Goal: Task Accomplishment & Management: Use online tool/utility

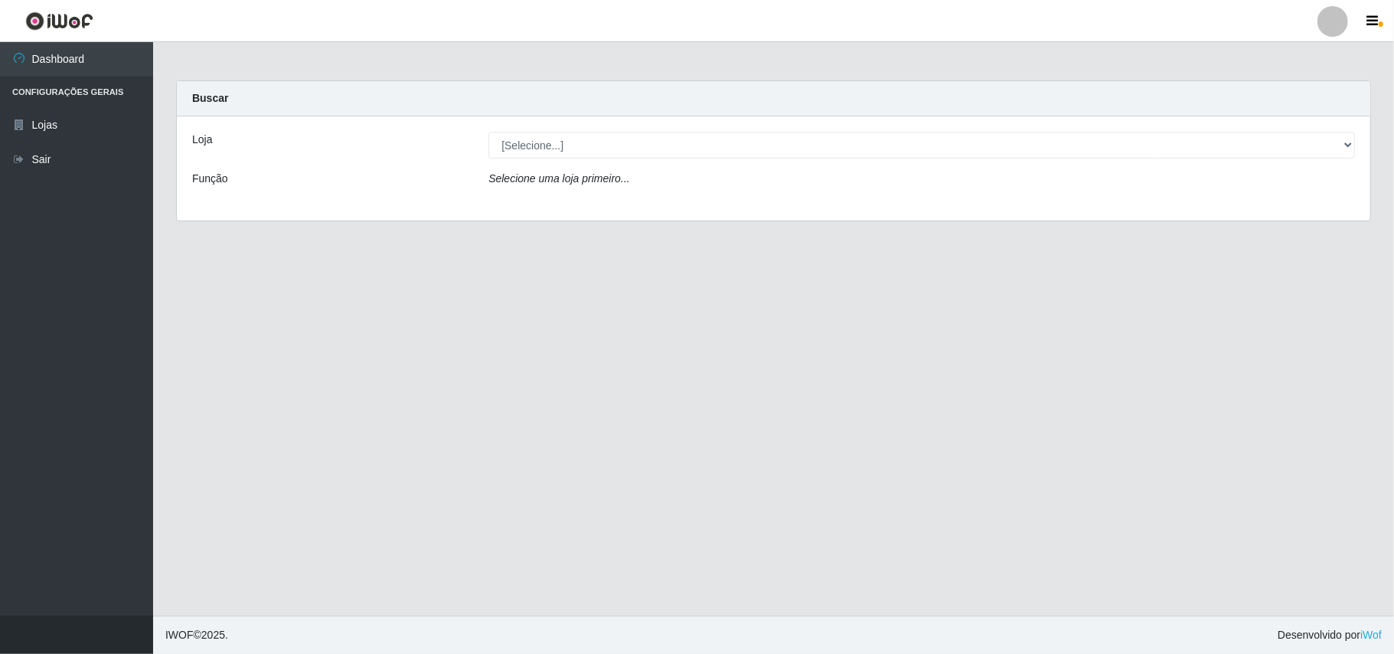
click at [1329, 20] on div at bounding box center [1333, 21] width 31 height 31
click at [1278, 118] on button "Sair" at bounding box center [1303, 118] width 138 height 31
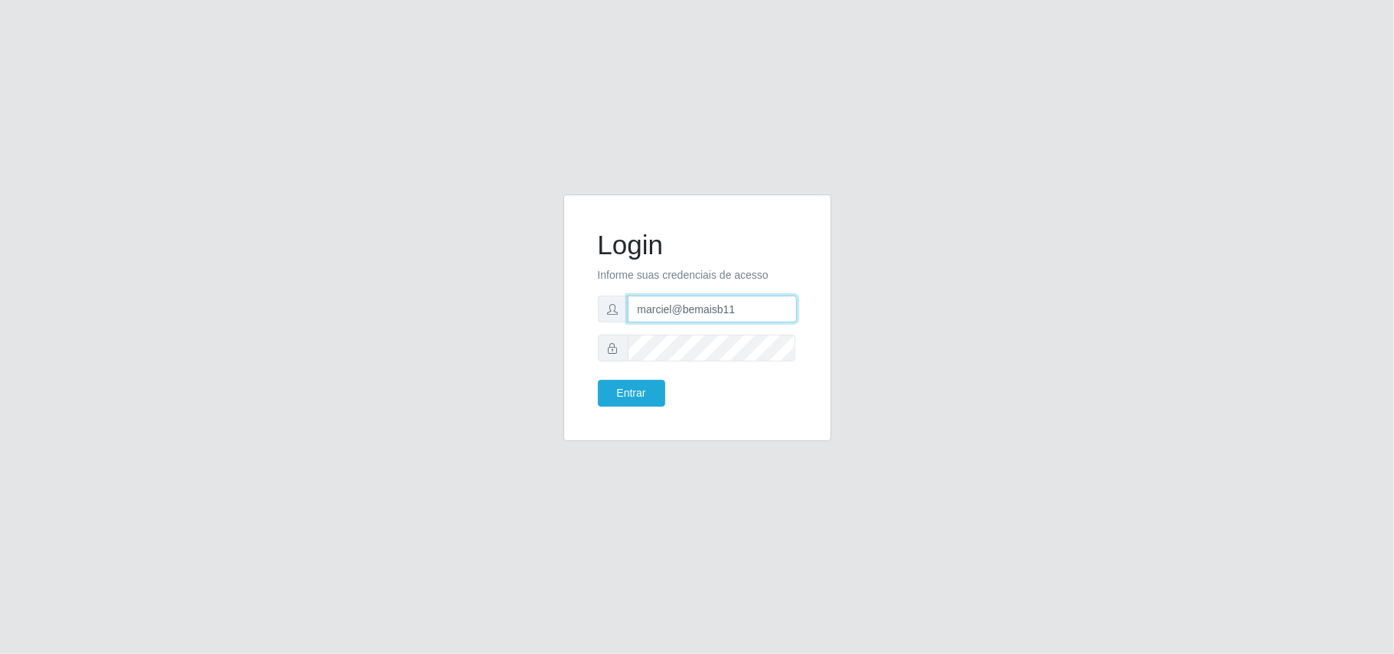
click at [744, 306] on input "marciel@bemaisb11" at bounding box center [712, 309] width 169 height 27
type input "Gessika@B11"
click at [647, 393] on button "Entrar" at bounding box center [631, 393] width 67 height 27
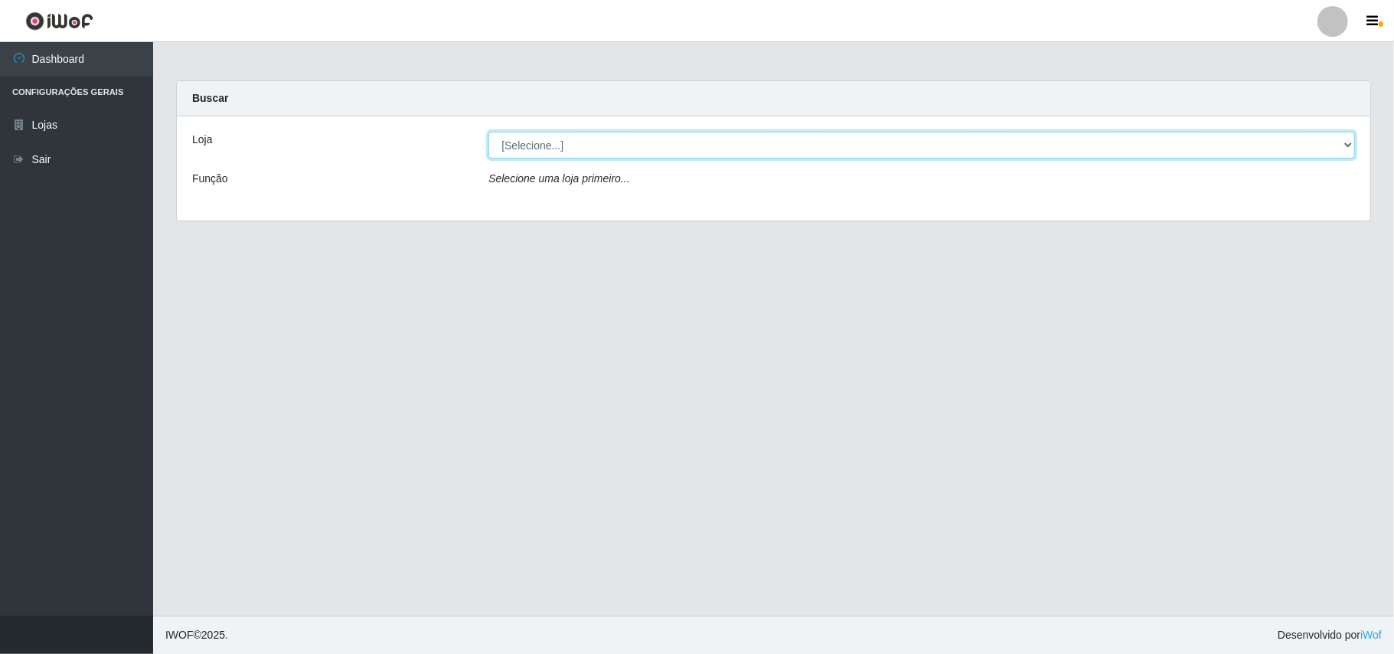
drag, startPoint x: 1351, startPoint y: 149, endPoint x: 1326, endPoint y: 156, distance: 25.7
click at [1351, 149] on select "[Selecione...] Bemais Supermercados - B11 Manaíra" at bounding box center [922, 145] width 867 height 27
select select "409"
click at [489, 132] on select "[Selecione...] Bemais Supermercados - B11 Manaíra" at bounding box center [922, 145] width 867 height 27
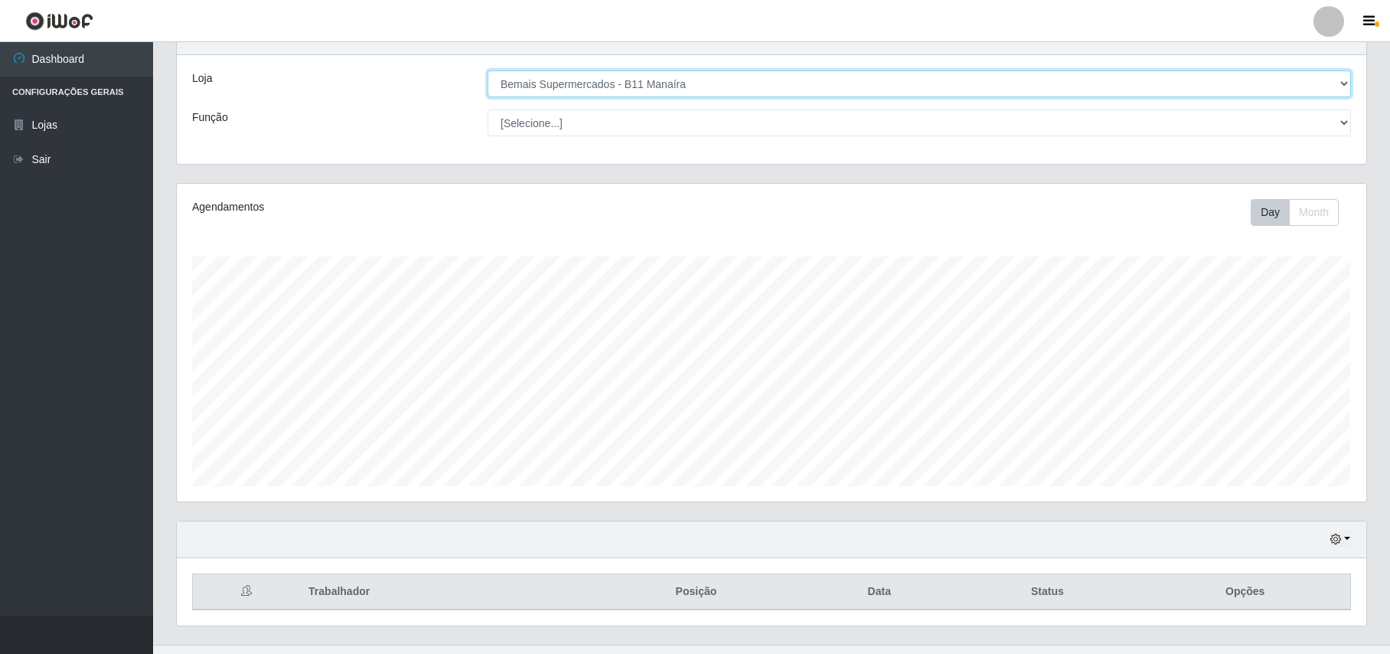
scroll to position [93, 0]
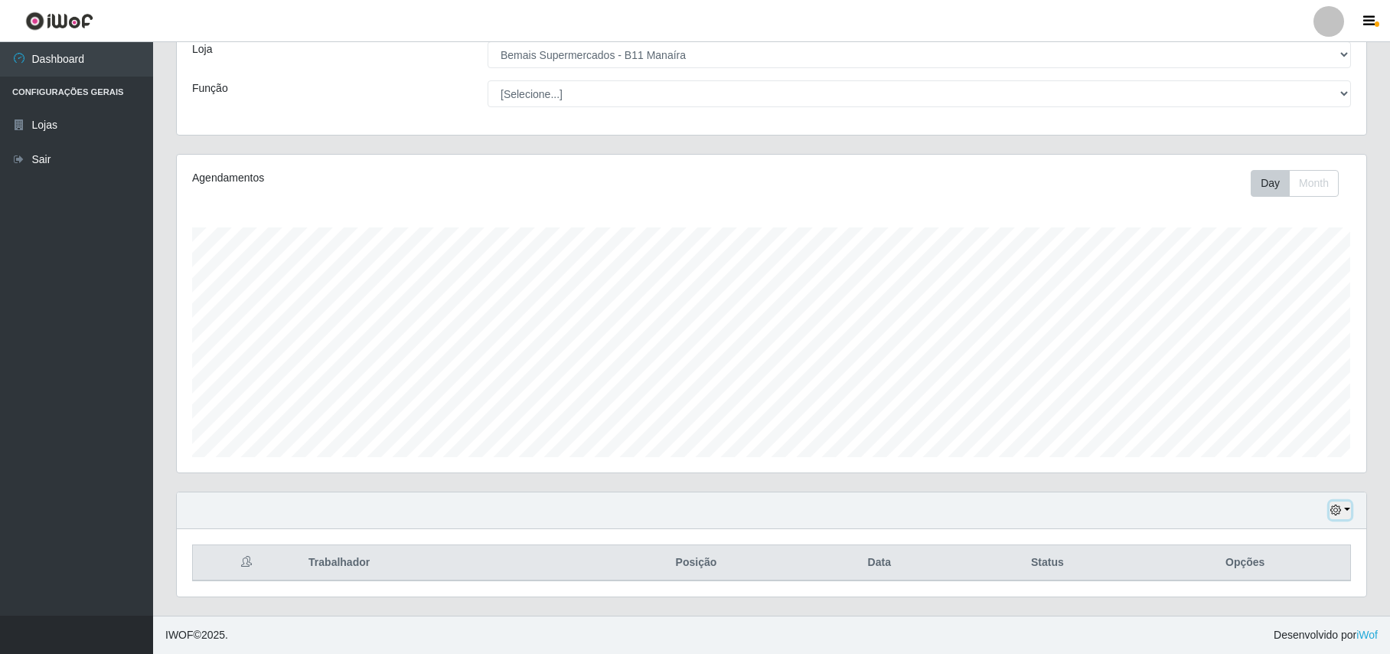
click at [1338, 505] on icon "button" at bounding box center [1336, 510] width 11 height 11
click at [1286, 452] on button "1 Semana" at bounding box center [1290, 452] width 121 height 32
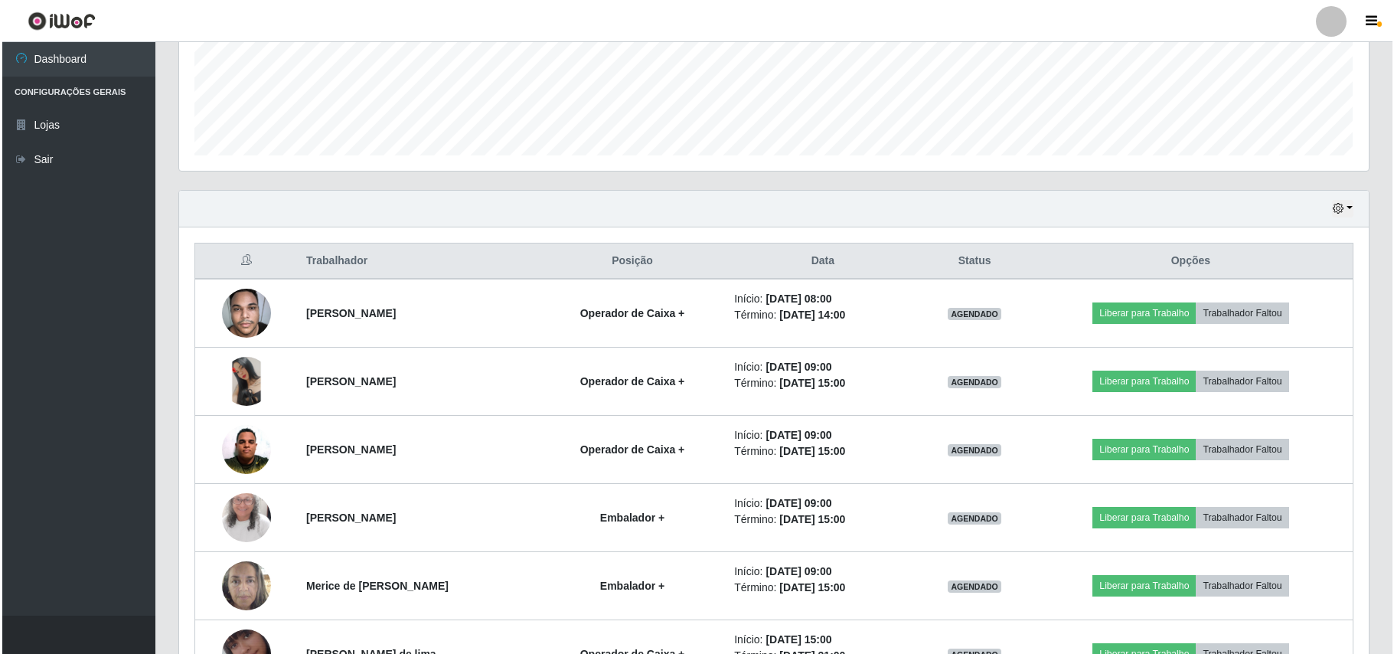
scroll to position [501, 0]
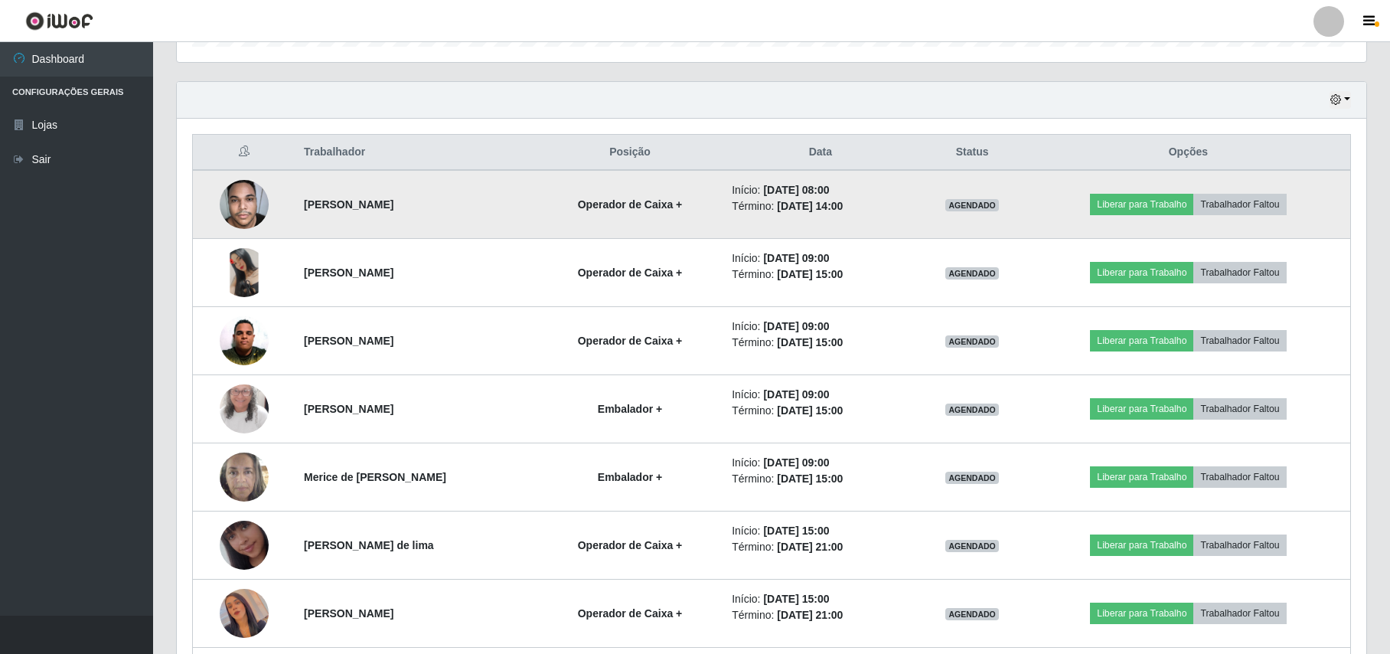
click at [240, 200] on img at bounding box center [244, 204] width 49 height 65
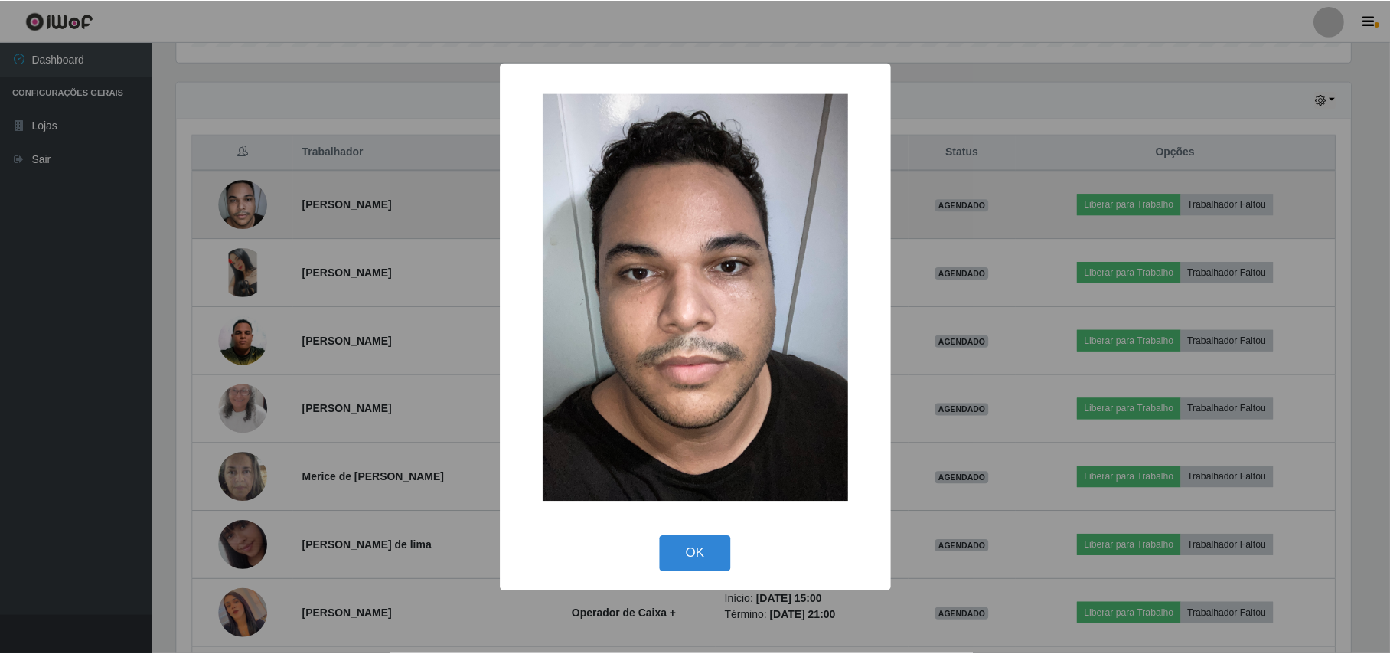
scroll to position [319, 1178]
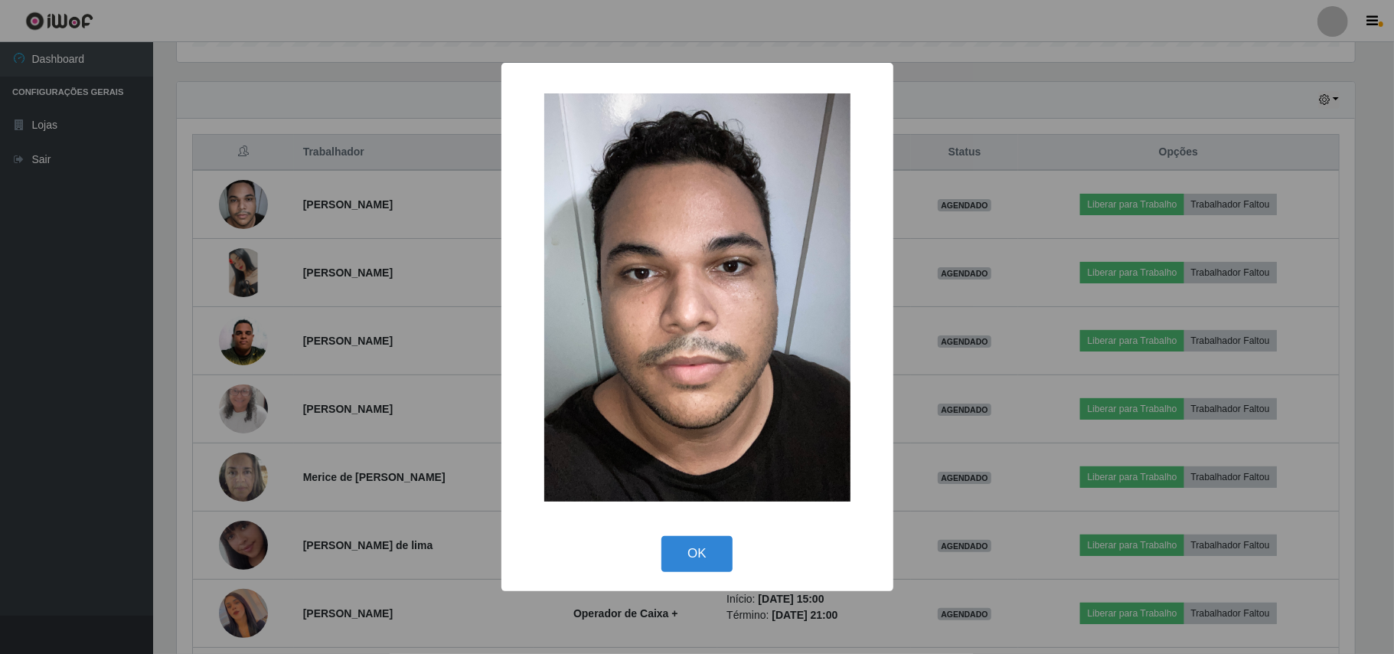
click at [326, 75] on div "× OK Cancel" at bounding box center [697, 327] width 1394 height 654
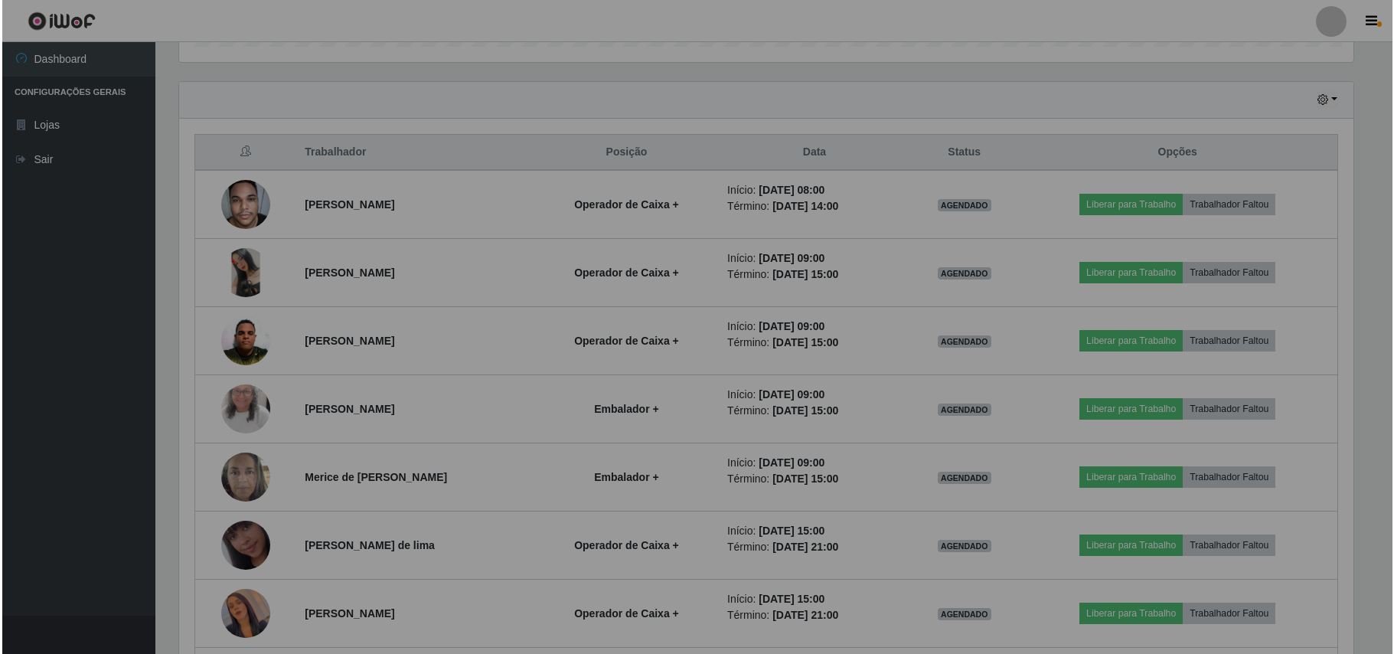
scroll to position [319, 1189]
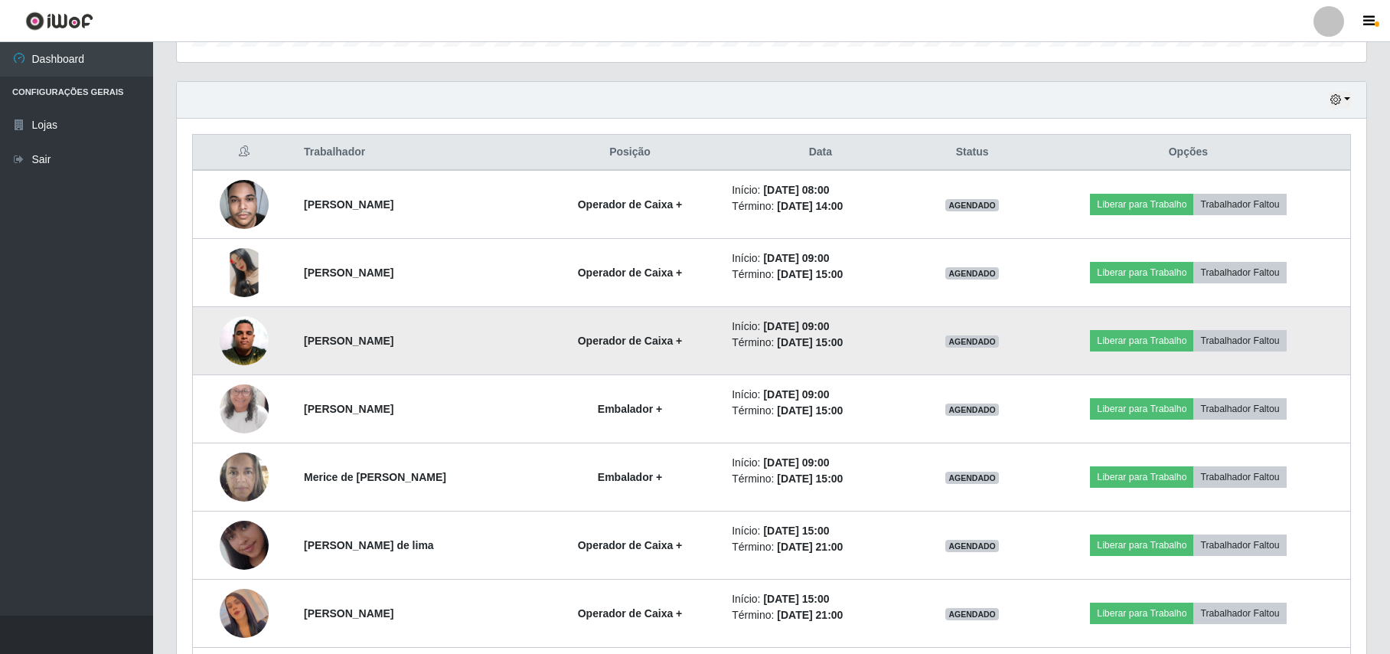
click at [253, 340] on img at bounding box center [244, 341] width 49 height 67
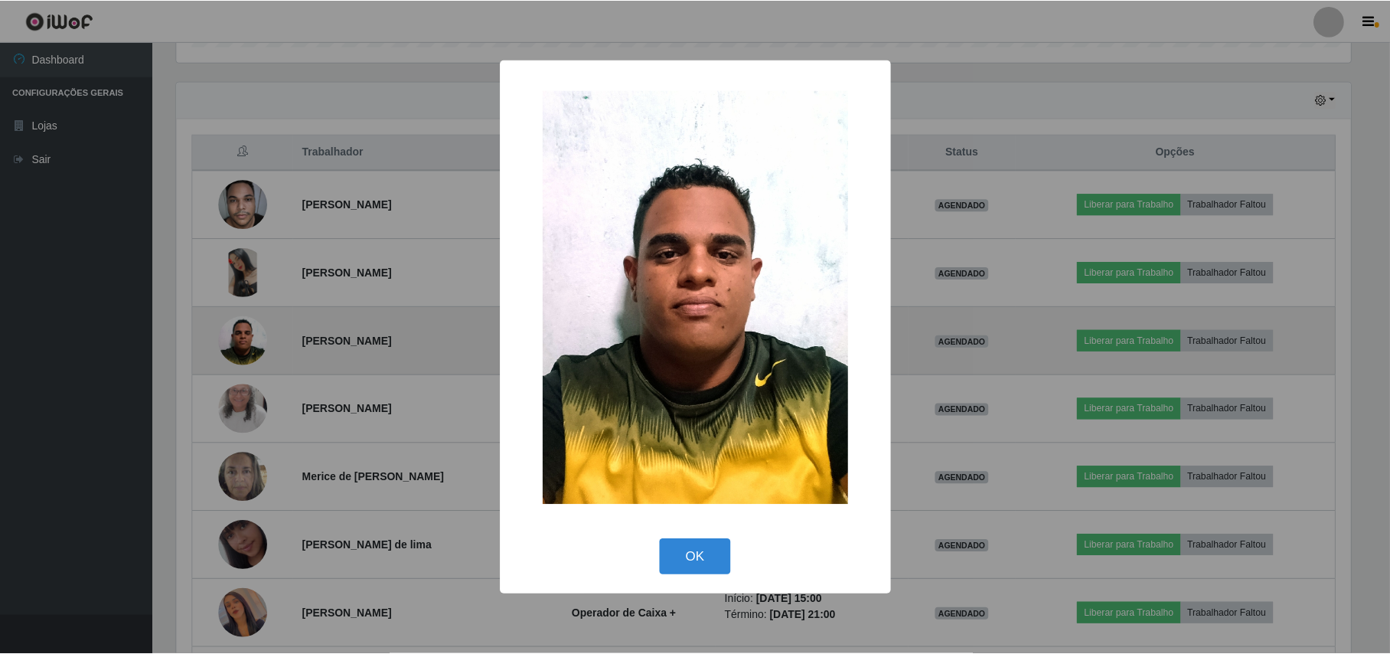
scroll to position [319, 1178]
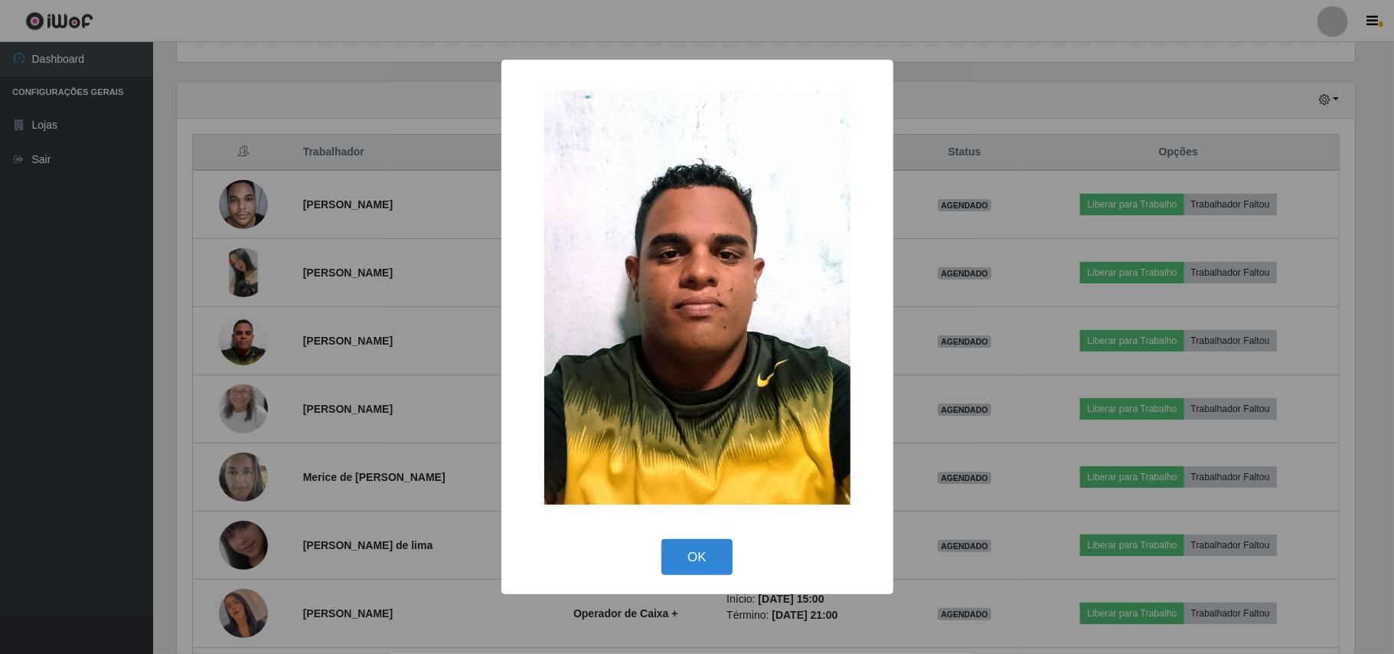
click at [343, 236] on div "× OK Cancel" at bounding box center [697, 327] width 1394 height 654
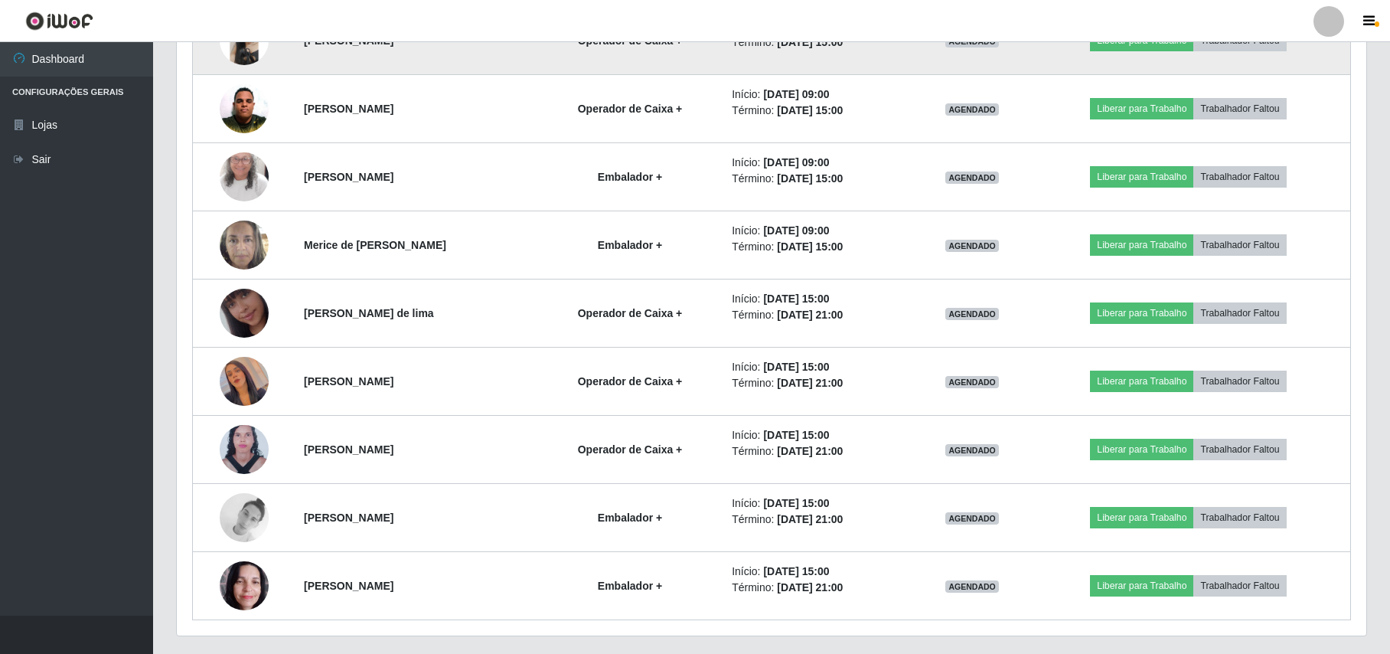
scroll to position [776, 0]
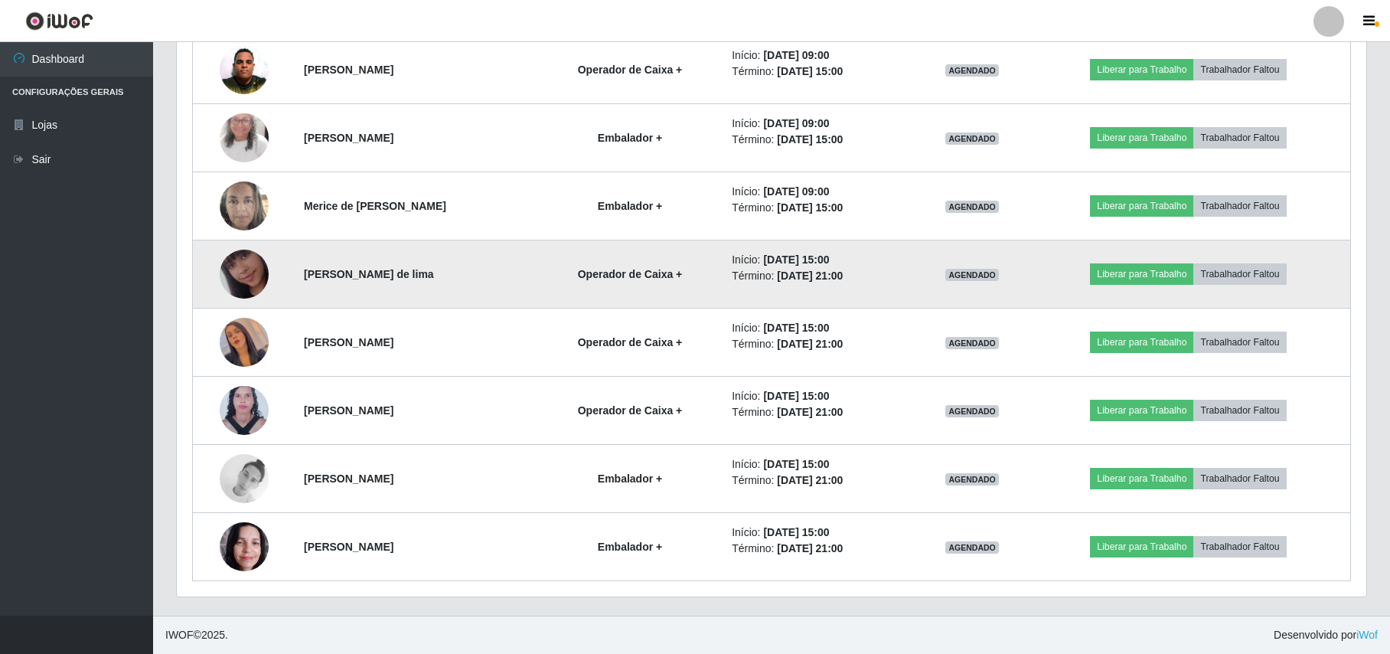
click at [234, 294] on img at bounding box center [244, 273] width 49 height 87
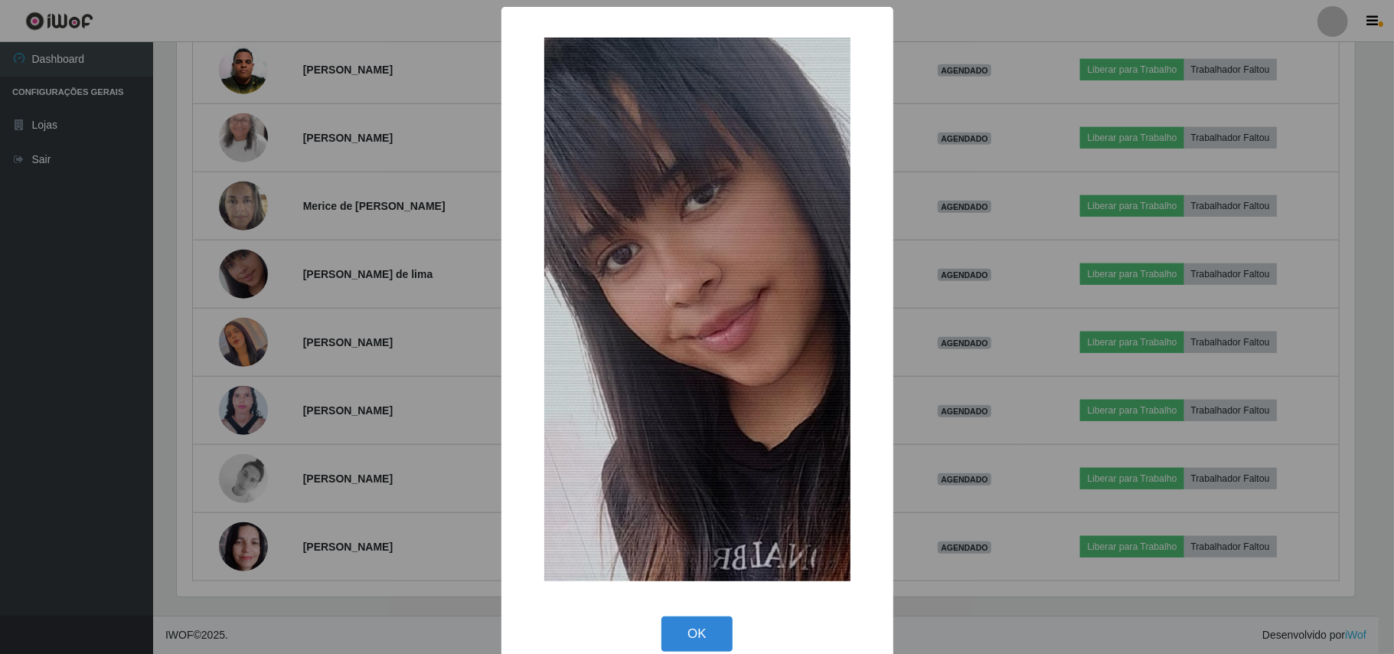
click at [279, 310] on div "× OK Cancel" at bounding box center [697, 327] width 1394 height 654
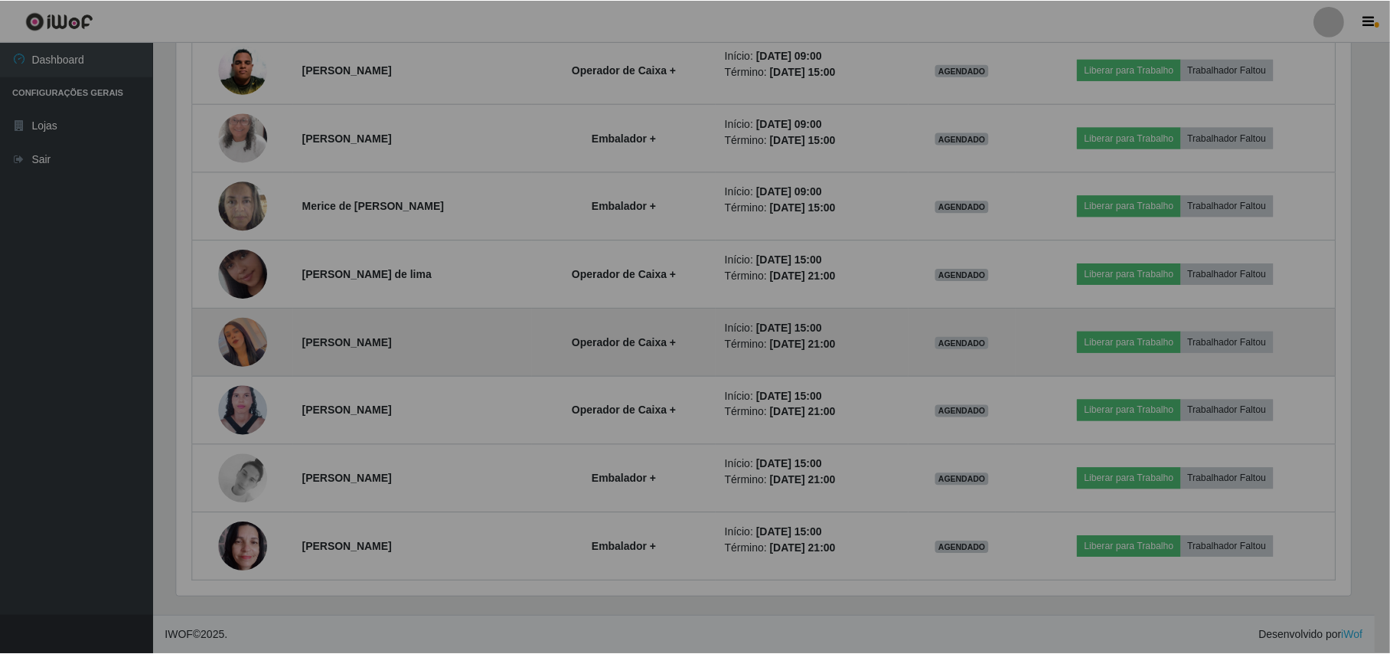
scroll to position [319, 1189]
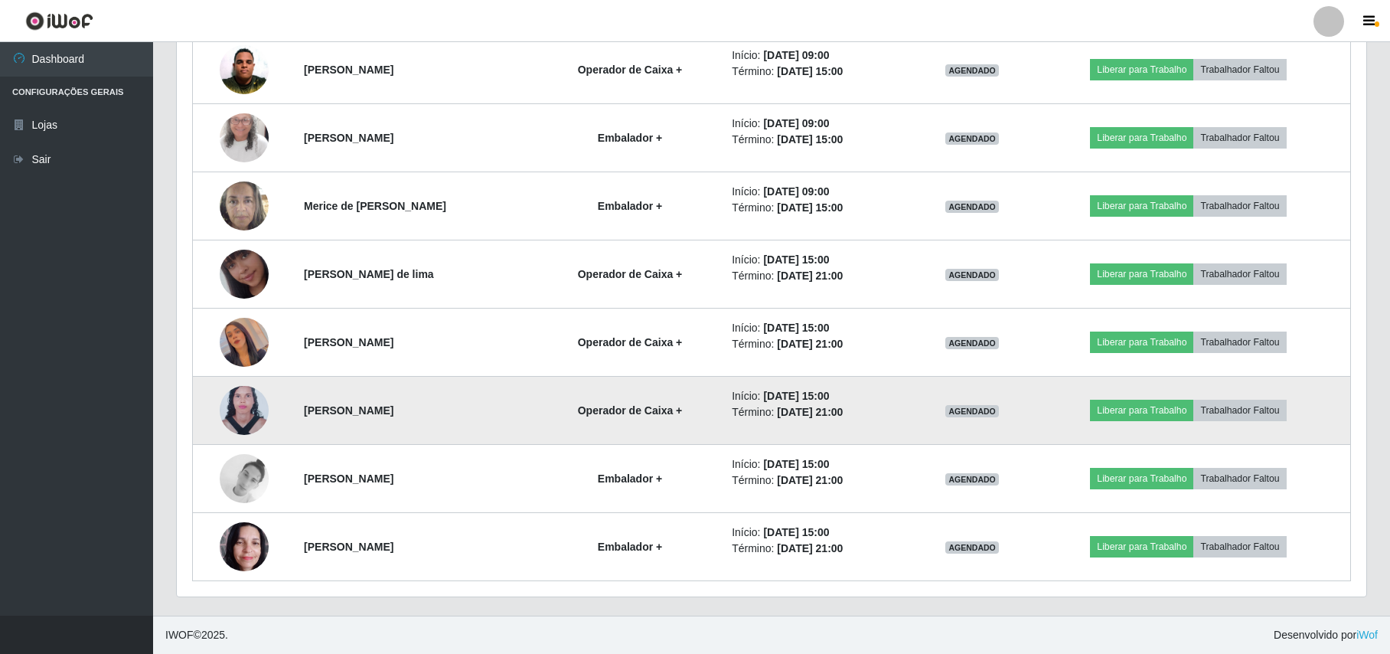
click at [242, 415] on img at bounding box center [244, 410] width 49 height 67
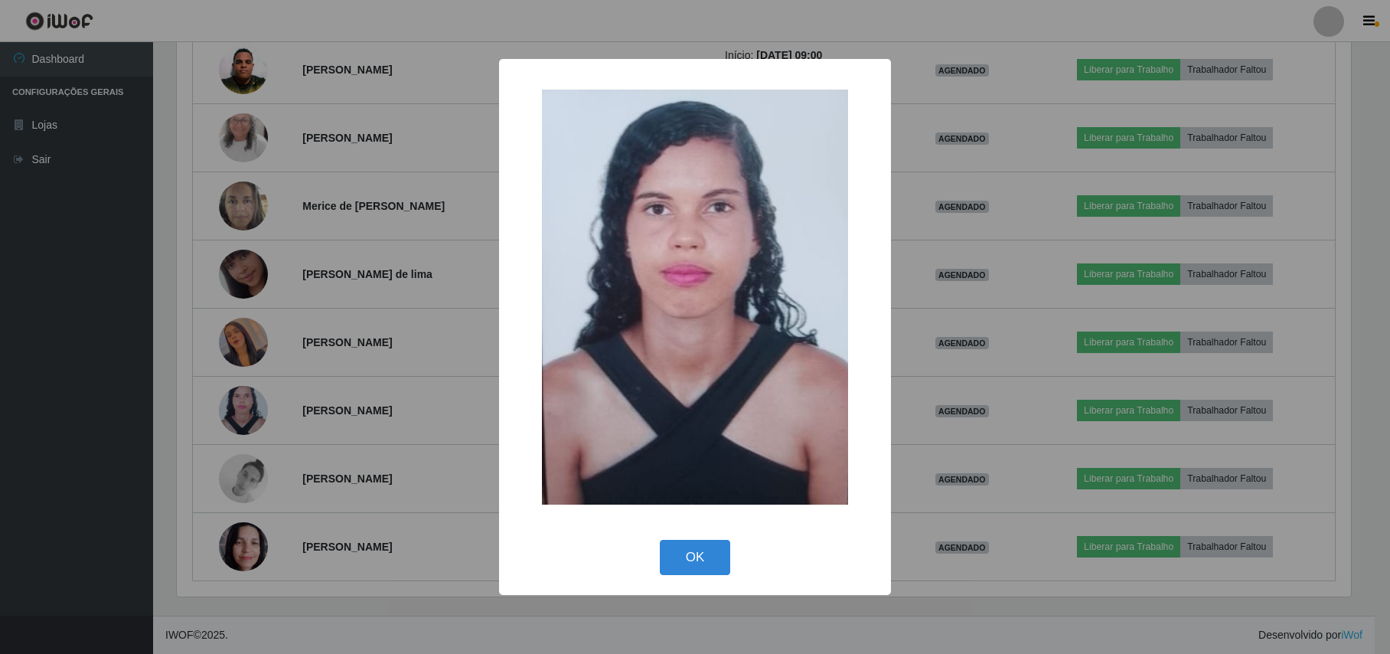
scroll to position [319, 1178]
click at [240, 413] on div "× OK Cancel" at bounding box center [697, 327] width 1394 height 654
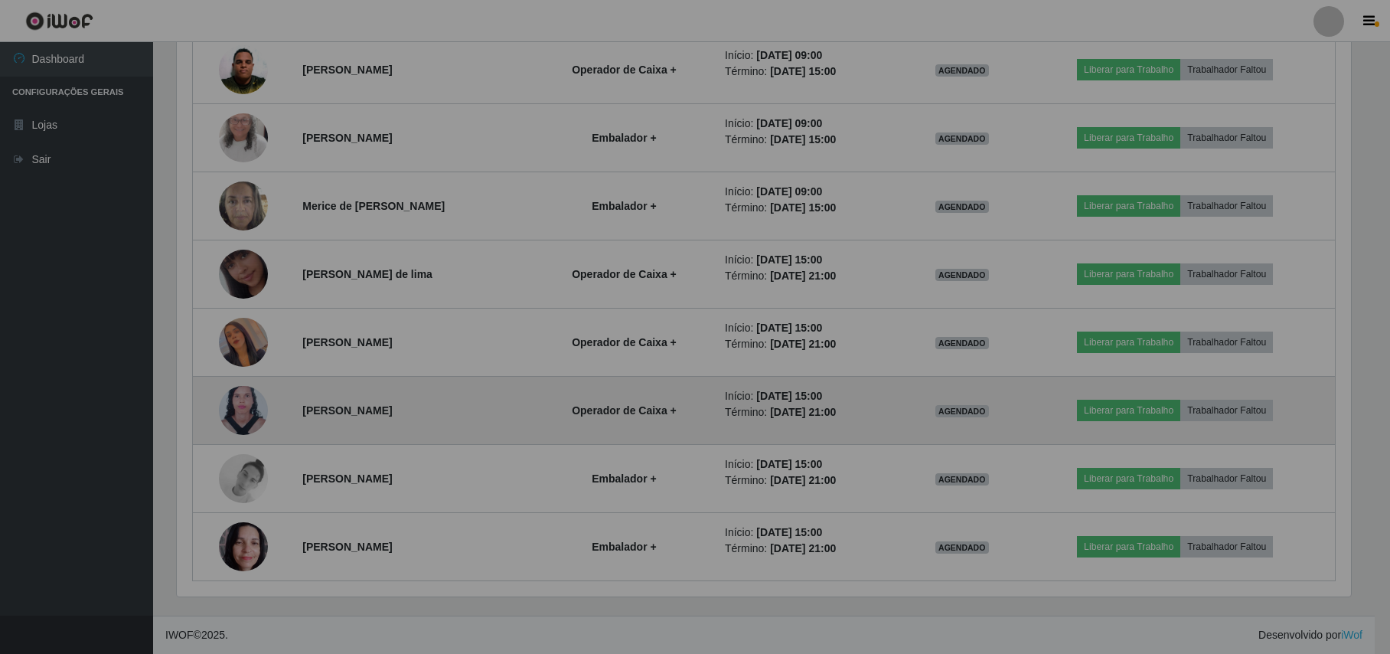
scroll to position [319, 1189]
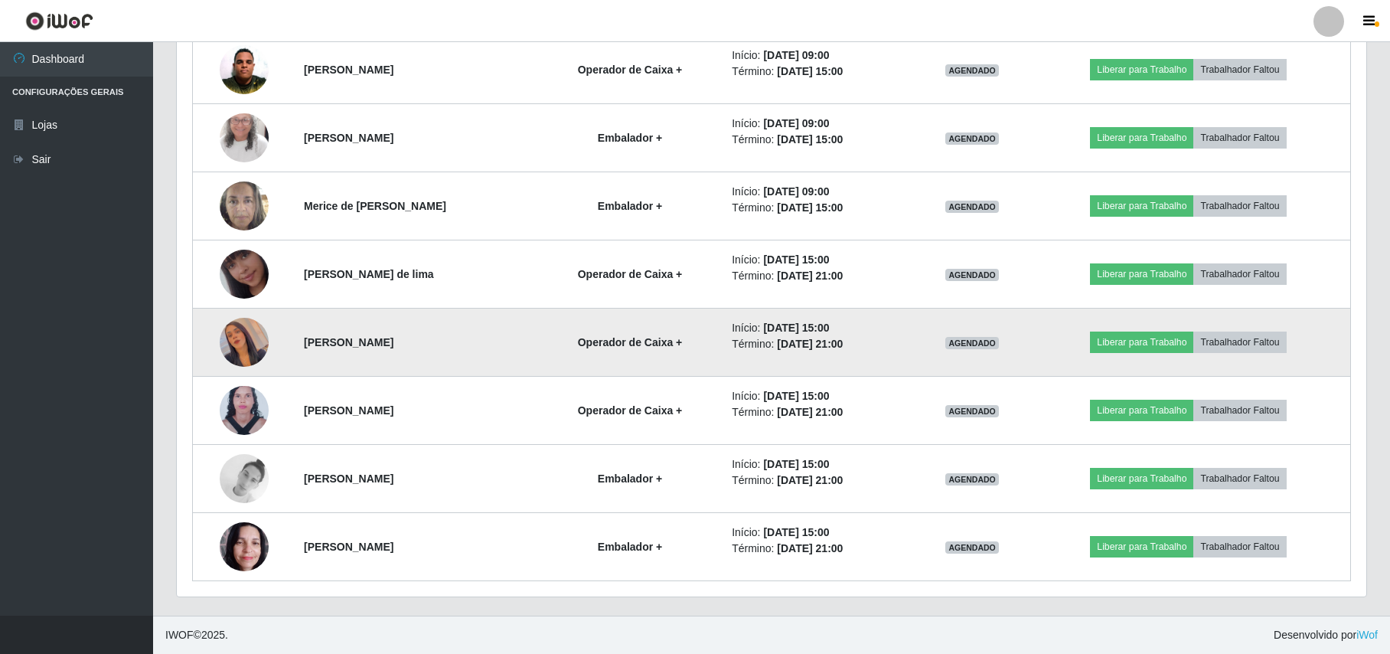
click at [242, 355] on img at bounding box center [244, 342] width 49 height 87
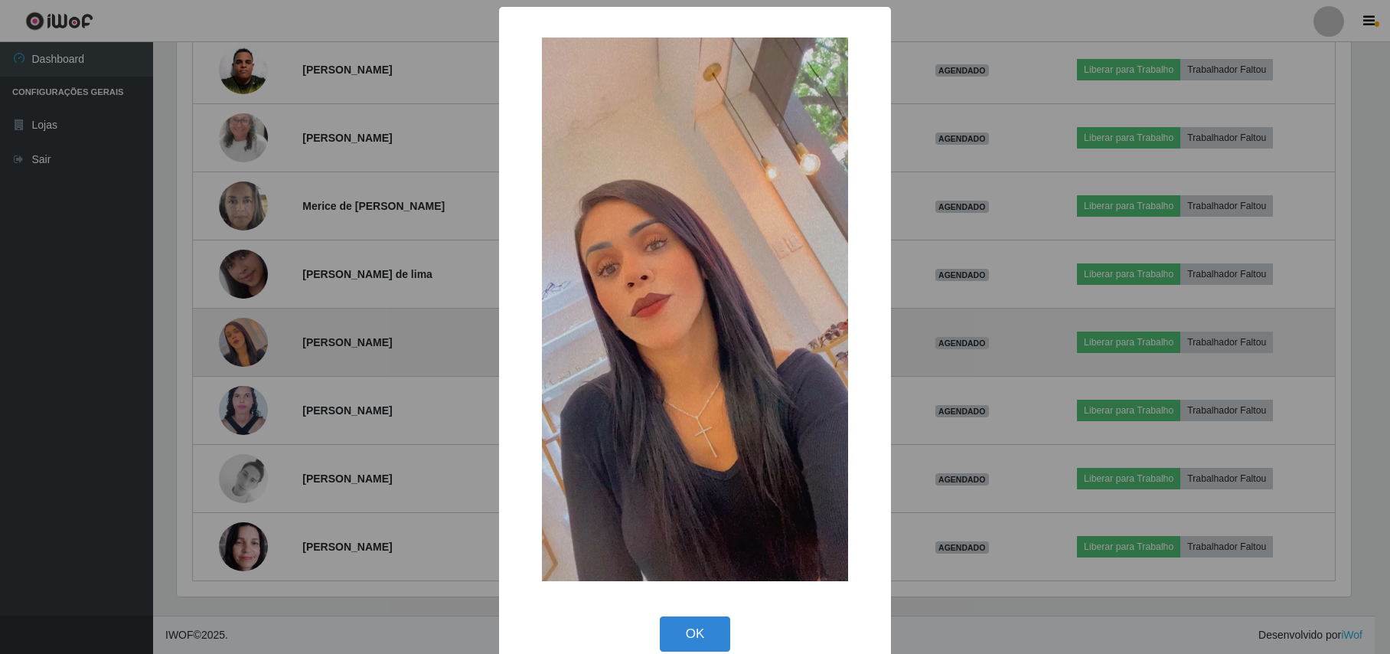
scroll to position [319, 1178]
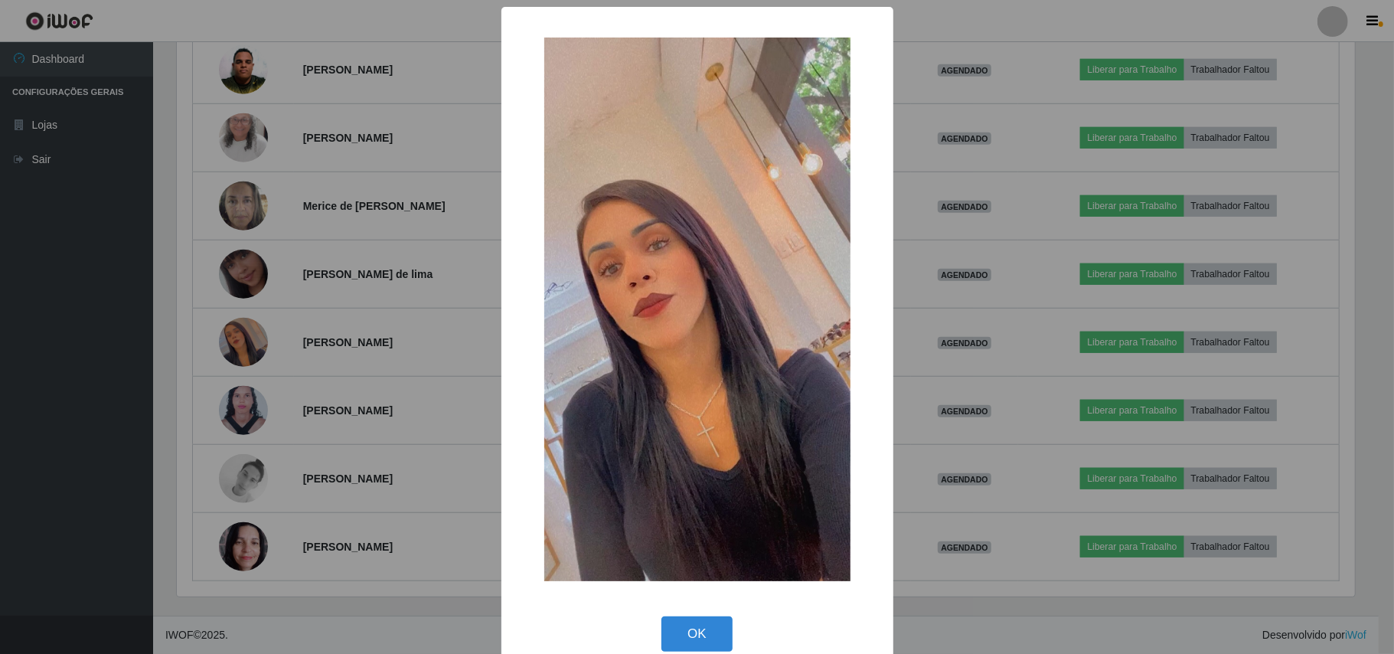
click at [308, 326] on div "× OK Cancel" at bounding box center [697, 327] width 1394 height 654
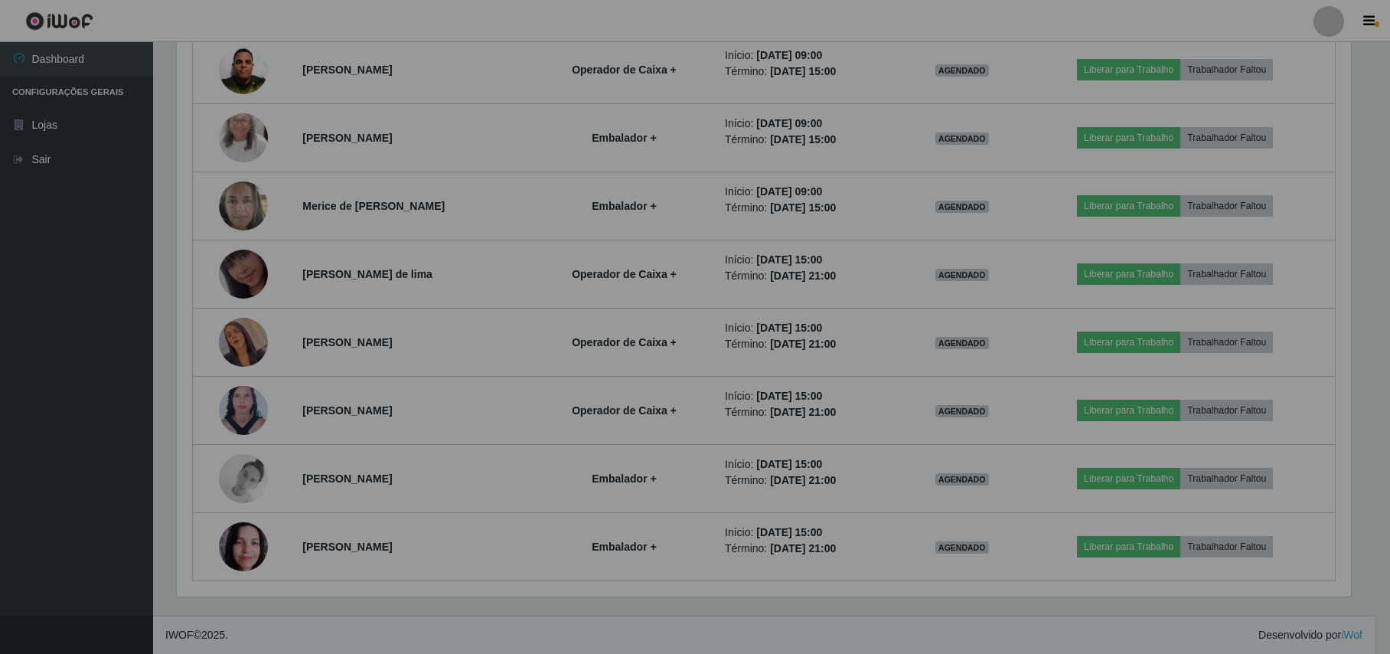
scroll to position [319, 1189]
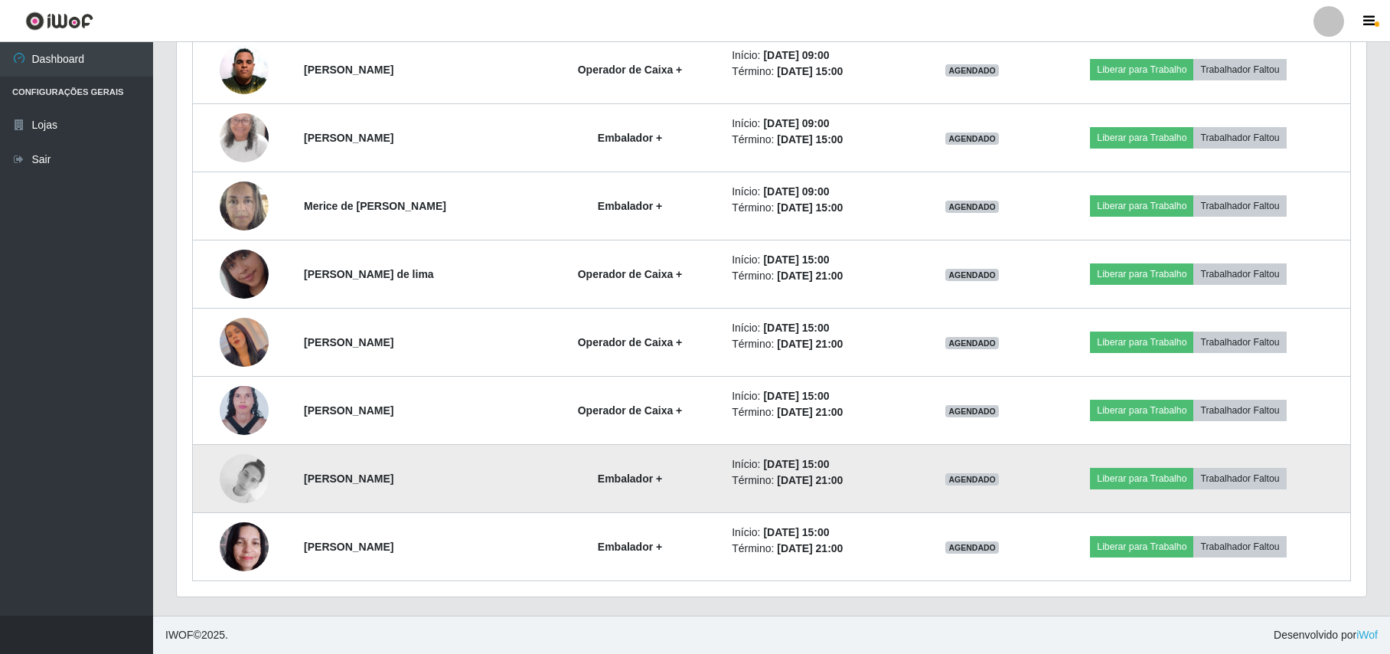
click at [240, 479] on img at bounding box center [244, 478] width 49 height 49
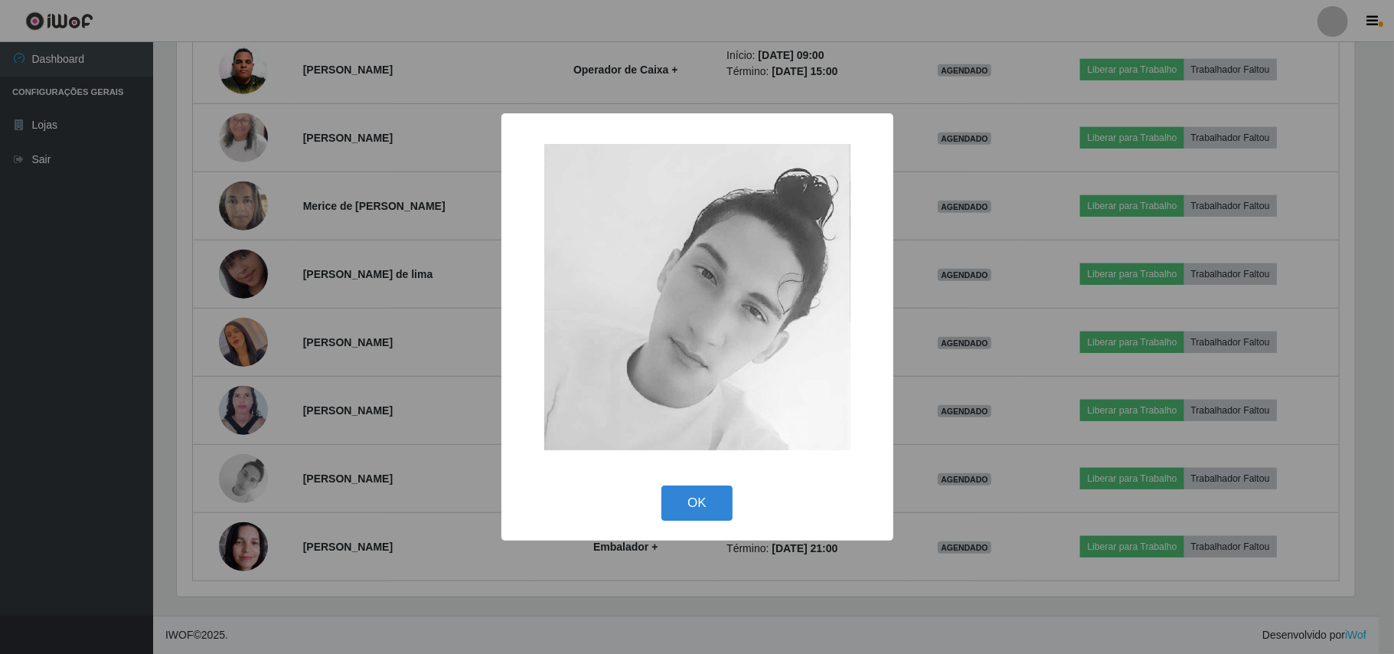
click at [308, 337] on div "× OK Cancel" at bounding box center [697, 327] width 1394 height 654
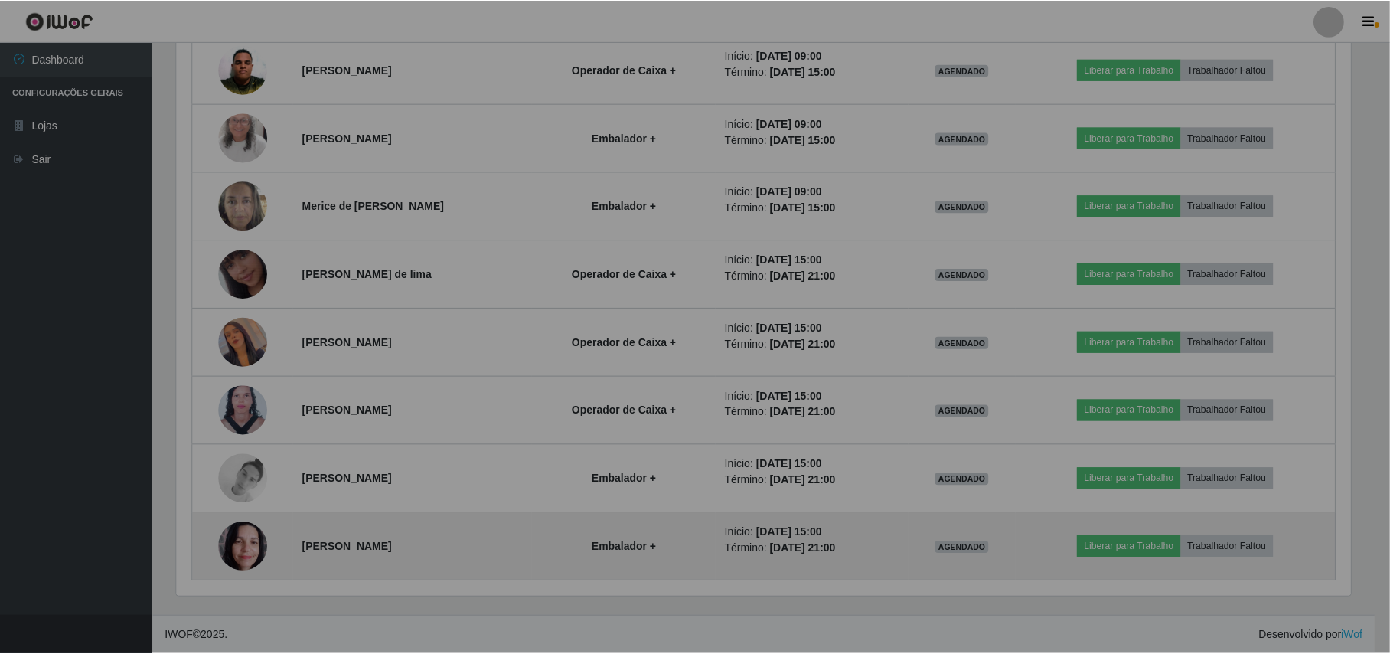
scroll to position [0, 0]
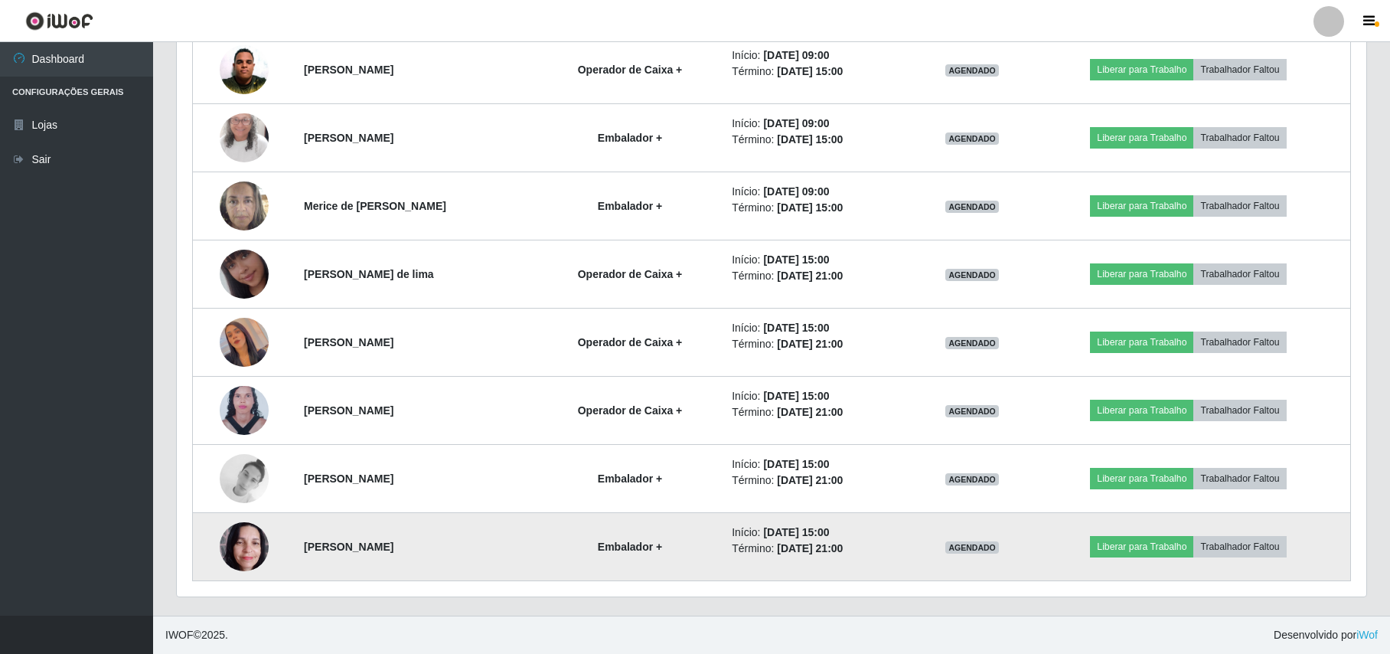
click at [243, 547] on img at bounding box center [244, 546] width 49 height 65
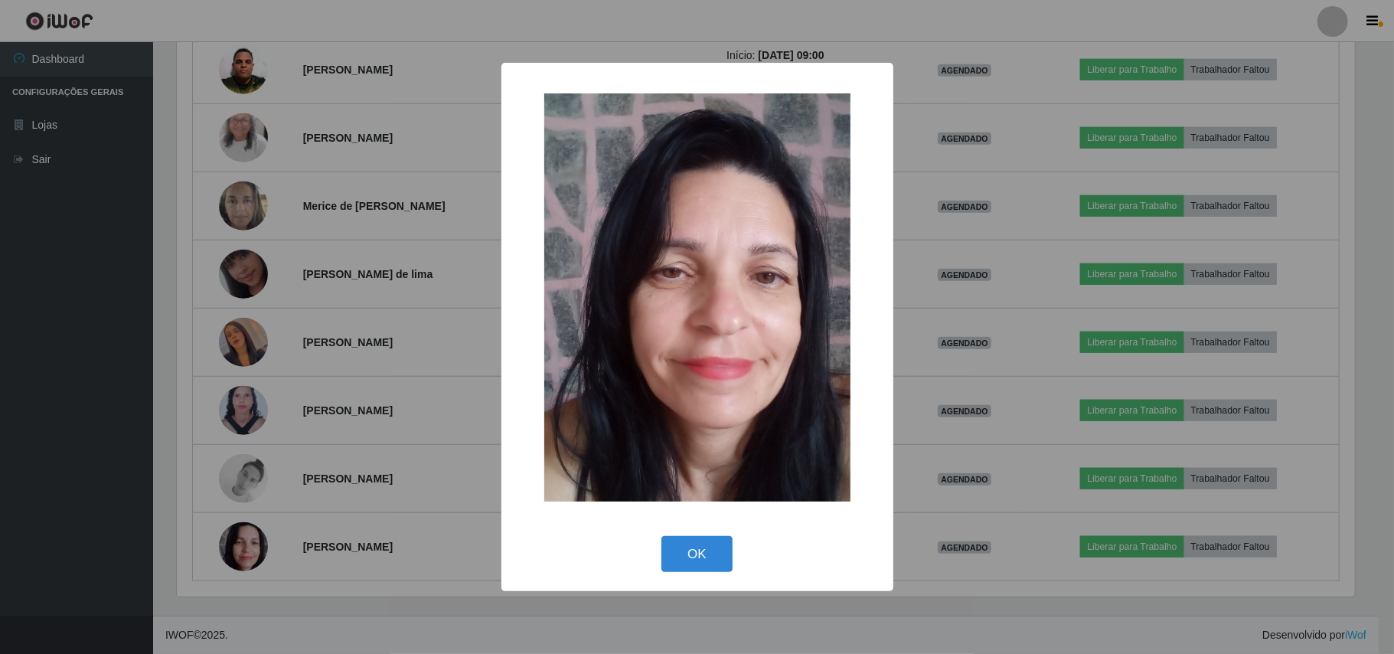
click at [328, 383] on div "× OK Cancel" at bounding box center [697, 327] width 1394 height 654
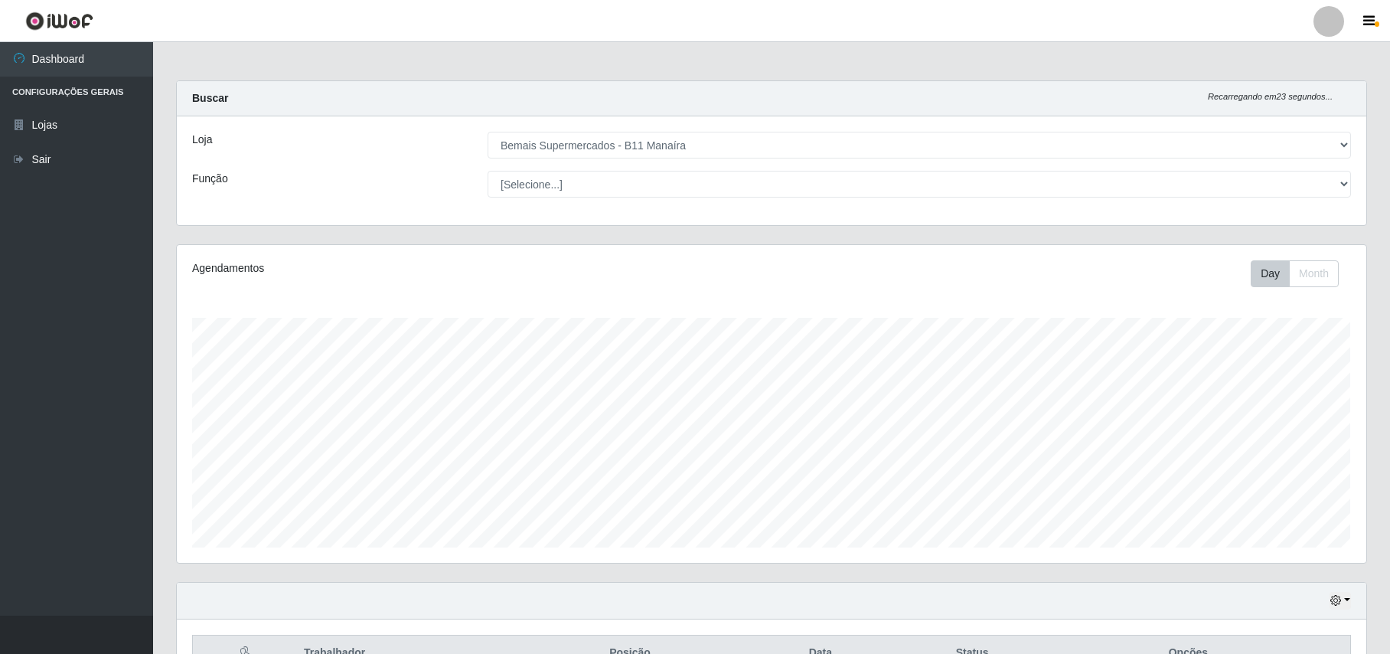
click at [1323, 28] on div at bounding box center [1329, 21] width 31 height 31
click at [1302, 115] on button "Sair" at bounding box center [1299, 118] width 138 height 31
